Goal: Find specific page/section: Find specific page/section

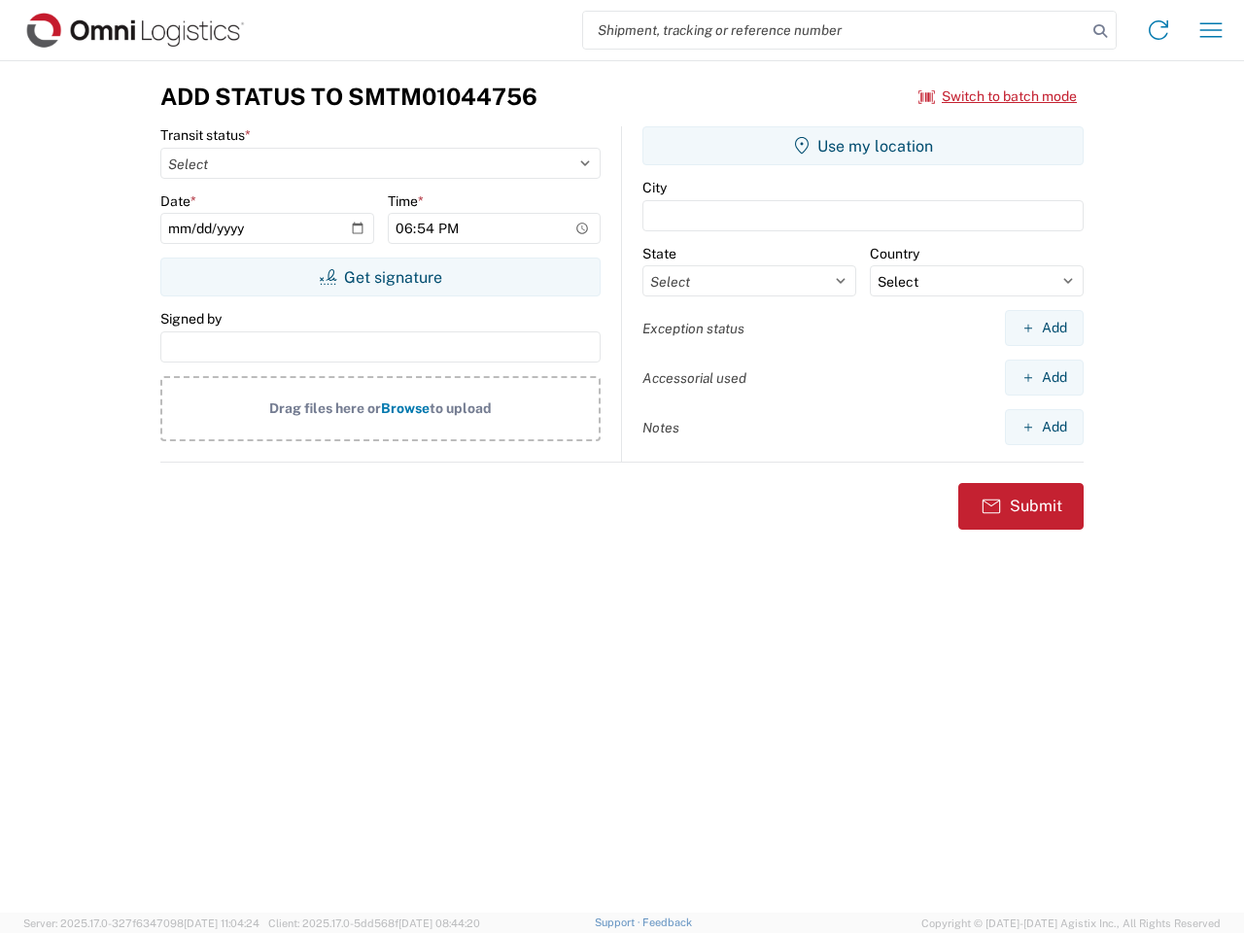
click at [835, 30] on input "search" at bounding box center [834, 30] width 503 height 37
click at [1100, 31] on icon at bounding box center [1100, 30] width 27 height 27
click at [1158, 30] on icon at bounding box center [1158, 30] width 31 height 31
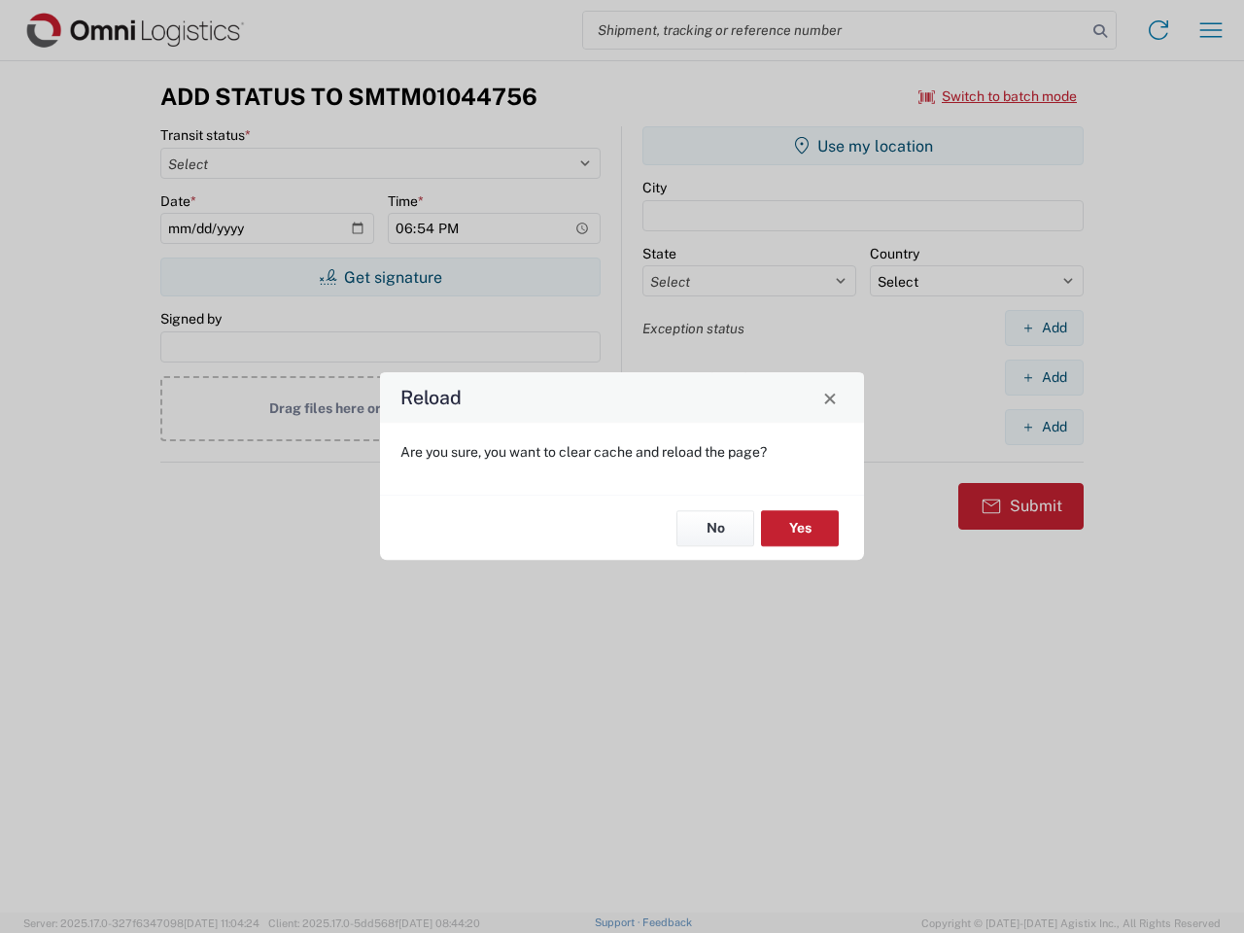
click at [1211, 30] on div "Reload Are you sure, you want to clear cache and reload the page? No Yes" at bounding box center [622, 466] width 1244 height 933
click at [998, 96] on div "Reload Are you sure, you want to clear cache and reload the page? No Yes" at bounding box center [622, 466] width 1244 height 933
click at [380, 277] on div "Reload Are you sure, you want to clear cache and reload the page? No Yes" at bounding box center [622, 466] width 1244 height 933
click at [863, 146] on div "Reload Are you sure, you want to clear cache and reload the page? No Yes" at bounding box center [622, 466] width 1244 height 933
click at [1044, 328] on div "Reload Are you sure, you want to clear cache and reload the page? No Yes" at bounding box center [622, 466] width 1244 height 933
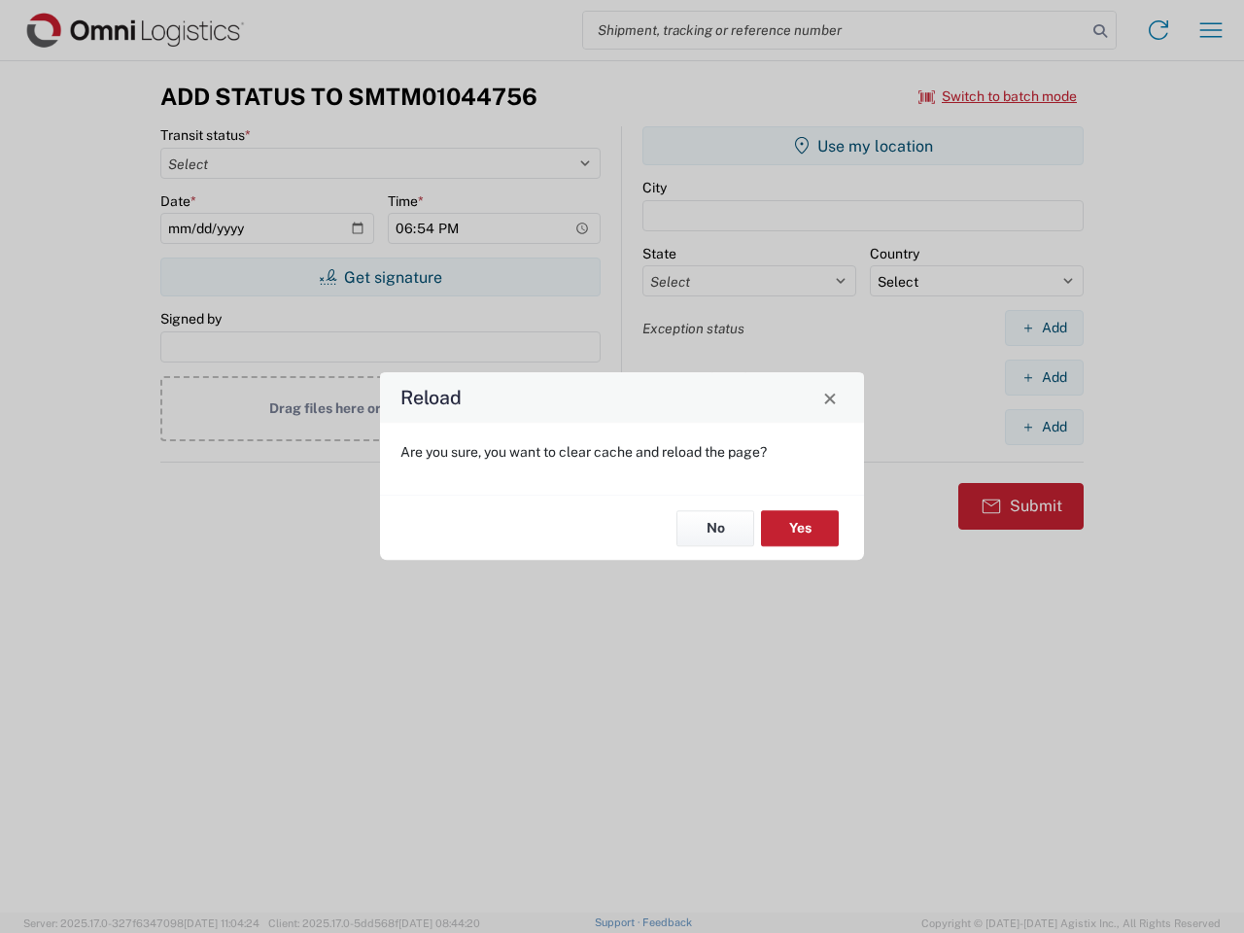
click at [1044, 377] on div "Reload Are you sure, you want to clear cache and reload the page? No Yes" at bounding box center [622, 466] width 1244 height 933
click at [1044, 427] on div "Reload Are you sure, you want to clear cache and reload the page? No Yes" at bounding box center [622, 466] width 1244 height 933
